Goal: Transaction & Acquisition: Purchase product/service

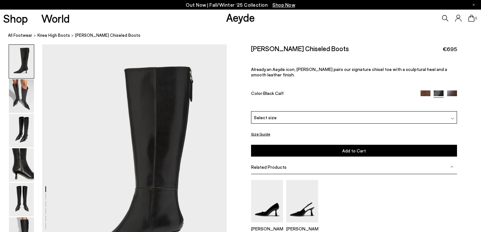
scroll to position [19, 0]
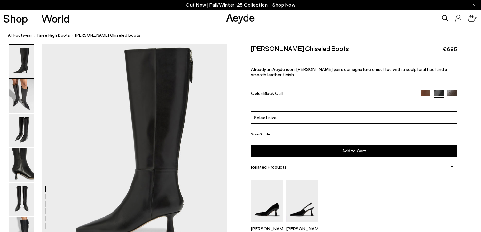
click at [268, 114] on span "Select size" at bounding box center [265, 117] width 23 height 7
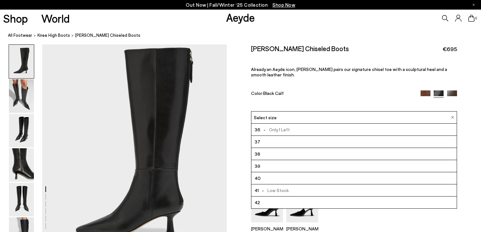
click at [265, 100] on div "Rhea Chiseled Boots €695 Already an Aeyde icon, Rhea pairs our signature chisel…" at bounding box center [354, 77] width 206 height 67
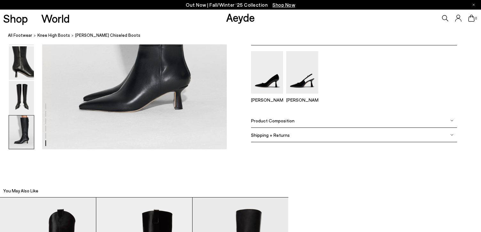
scroll to position [1396, 0]
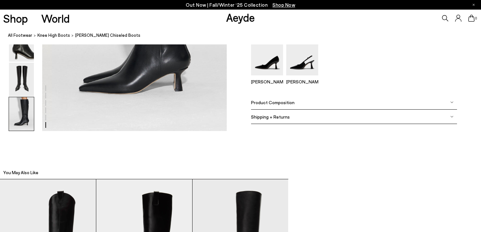
click at [268, 104] on span "Product Composition" at bounding box center [273, 101] width 44 height 5
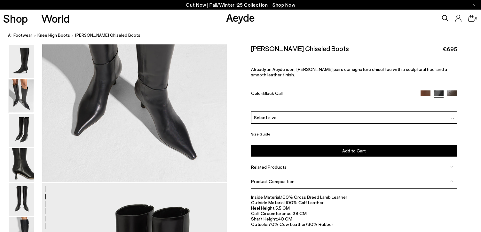
scroll to position [345, 0]
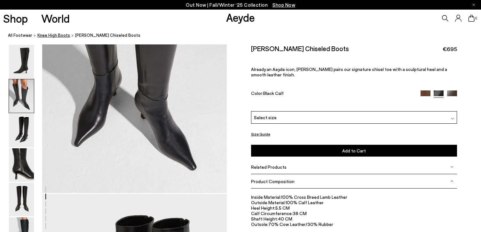
click at [59, 33] on span "knee high boots" at bounding box center [53, 35] width 33 height 5
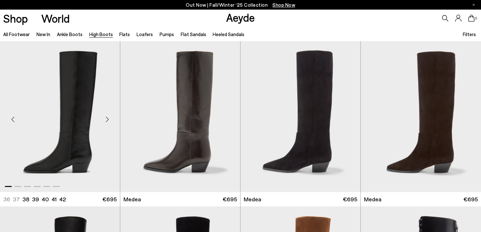
click at [108, 118] on div "Next slide" at bounding box center [107, 119] width 19 height 19
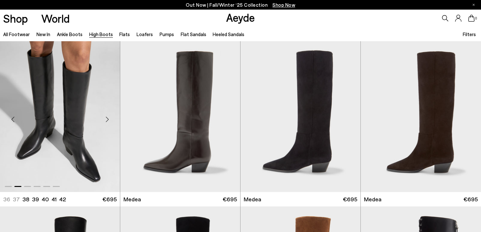
click at [108, 118] on div "Next slide" at bounding box center [107, 119] width 19 height 19
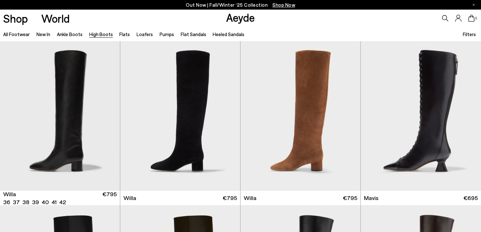
scroll to position [167, 0]
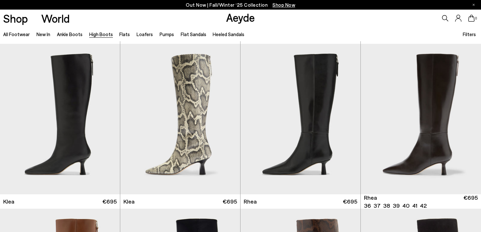
scroll to position [494, 0]
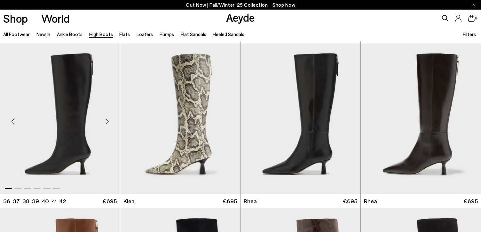
click at [106, 121] on div "Next slide" at bounding box center [107, 121] width 19 height 19
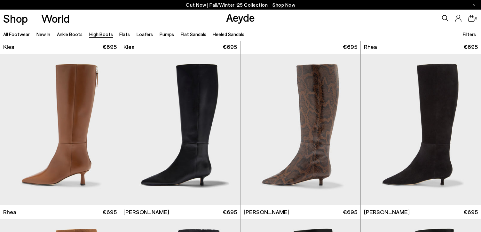
scroll to position [645, 0]
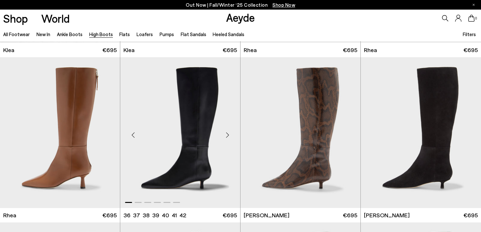
click at [229, 135] on div "Next slide" at bounding box center [227, 135] width 19 height 19
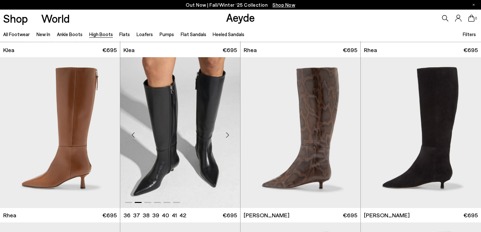
click at [229, 135] on div "Next slide" at bounding box center [227, 135] width 19 height 19
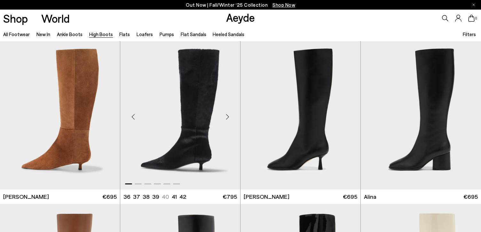
scroll to position [828, 0]
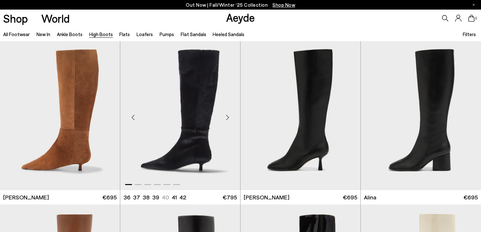
click at [227, 117] on div "Next slide" at bounding box center [227, 117] width 19 height 19
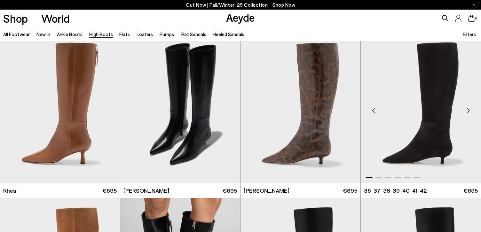
scroll to position [668, 0]
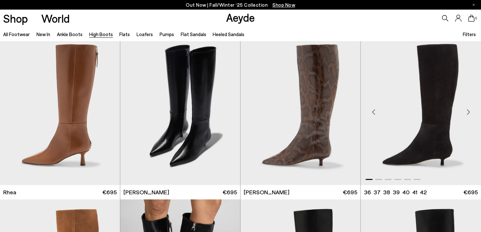
click at [469, 113] on div "Next slide" at bounding box center [468, 112] width 19 height 19
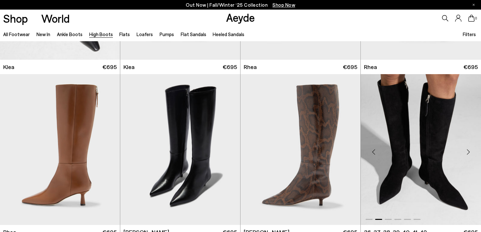
scroll to position [623, 0]
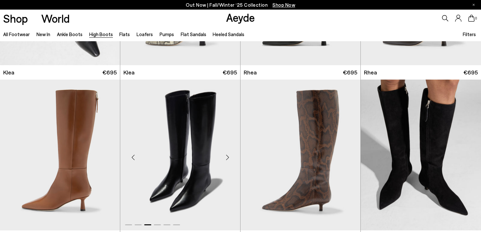
click at [228, 158] on div "Next slide" at bounding box center [227, 157] width 19 height 19
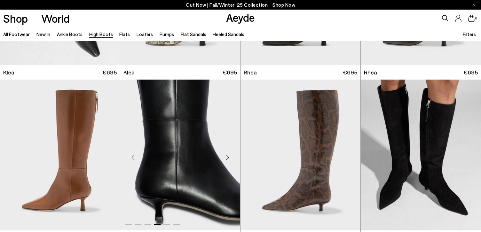
click at [228, 158] on div "Next slide" at bounding box center [227, 157] width 19 height 19
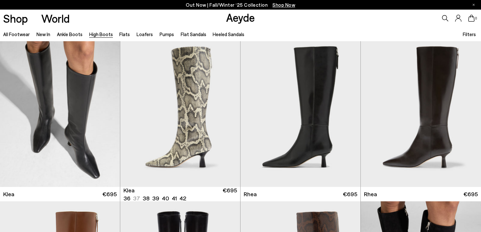
scroll to position [500, 0]
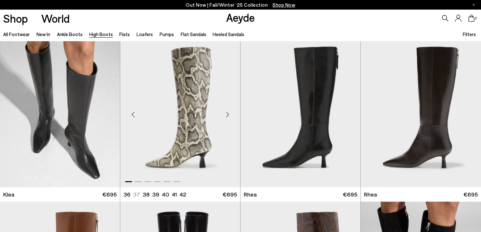
click at [228, 114] on div "Next slide" at bounding box center [227, 114] width 19 height 19
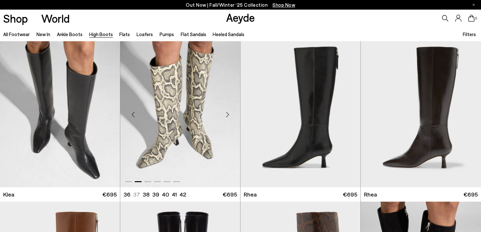
click at [228, 114] on div "Next slide" at bounding box center [227, 114] width 19 height 19
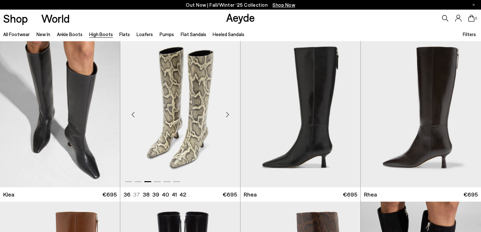
click at [225, 115] on div "Next slide" at bounding box center [227, 114] width 19 height 19
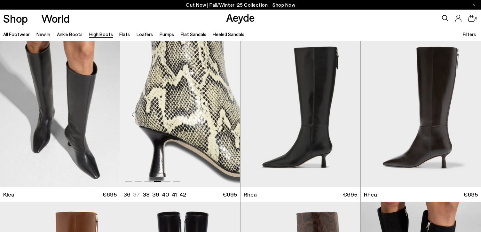
click at [225, 115] on div "Next slide" at bounding box center [227, 114] width 19 height 19
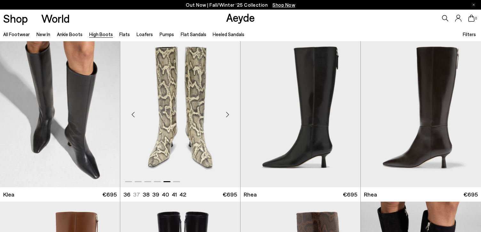
click at [225, 115] on div "Next slide" at bounding box center [227, 114] width 19 height 19
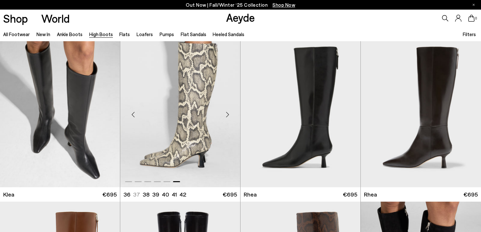
click at [225, 115] on div "Next slide" at bounding box center [227, 114] width 19 height 19
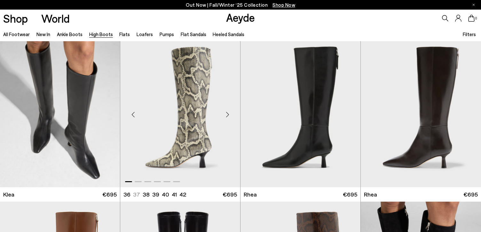
click at [225, 115] on div "Next slide" at bounding box center [227, 114] width 19 height 19
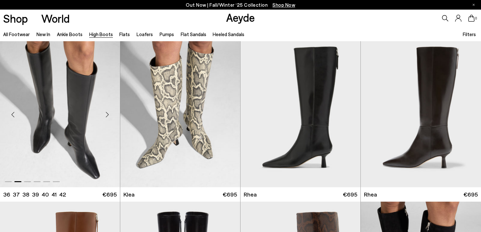
click at [108, 115] on div "Next slide" at bounding box center [107, 114] width 19 height 19
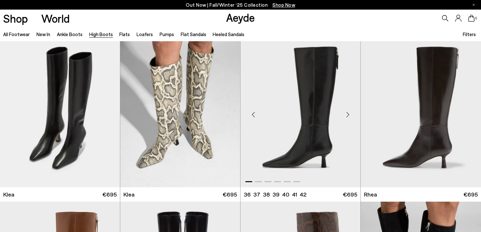
click at [347, 114] on div "Next slide" at bounding box center [347, 114] width 19 height 19
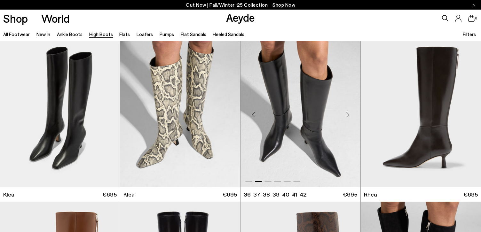
click at [347, 114] on div "Next slide" at bounding box center [347, 114] width 19 height 19
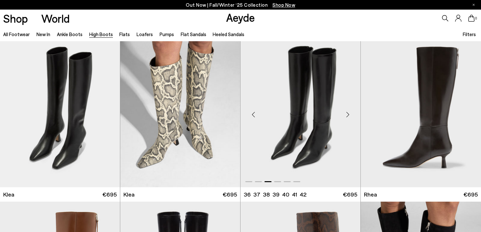
click at [347, 114] on div "Next slide" at bounding box center [347, 114] width 19 height 19
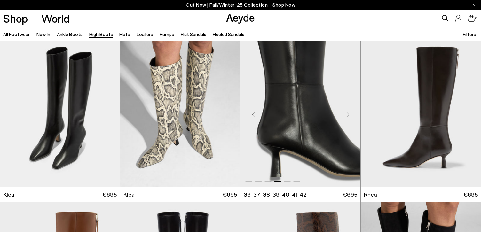
click at [347, 114] on div "Next slide" at bounding box center [347, 114] width 19 height 19
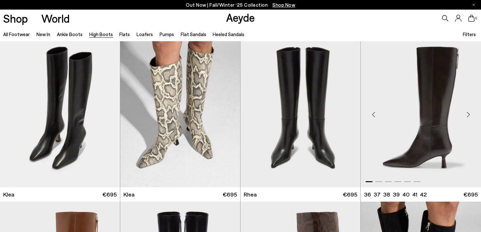
click at [470, 114] on div "Next slide" at bounding box center [468, 114] width 19 height 19
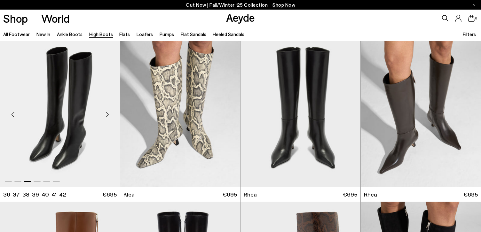
click at [108, 115] on div "Next slide" at bounding box center [107, 114] width 19 height 19
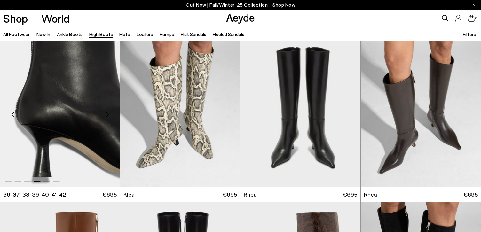
click at [108, 115] on div "Next slide" at bounding box center [107, 114] width 19 height 19
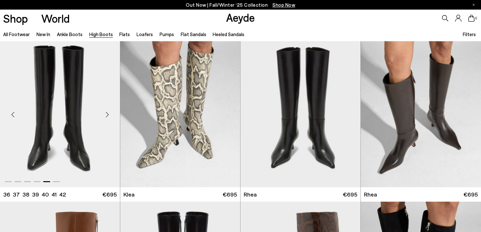
click at [108, 115] on div "Next slide" at bounding box center [107, 114] width 19 height 19
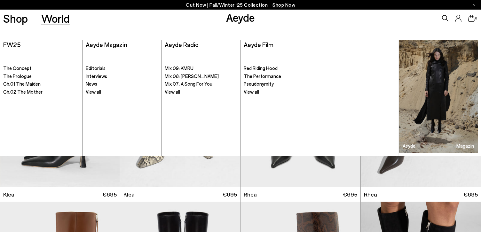
scroll to position [370, 0]
